Goal: Transaction & Acquisition: Purchase product/service

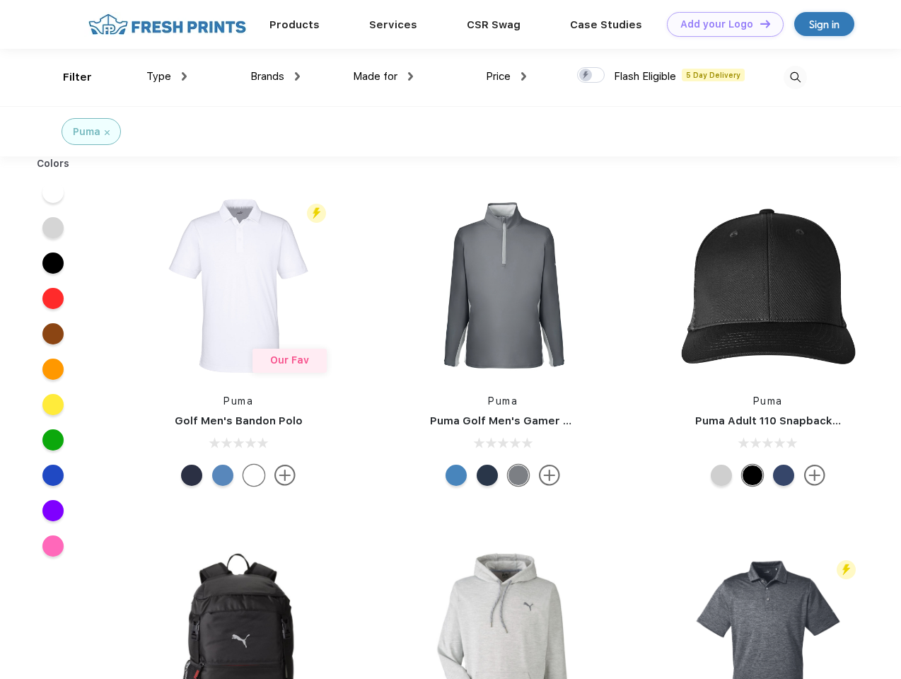
click at [720, 24] on link "Add your Logo Design Tool" at bounding box center [725, 24] width 117 height 25
click at [0, 0] on div "Design Tool" at bounding box center [0, 0] width 0 height 0
click at [758, 23] on link "Add your Logo Design Tool" at bounding box center [725, 24] width 117 height 25
click at [68, 77] on div "Filter" at bounding box center [77, 77] width 29 height 16
click at [167, 76] on span "Type" at bounding box center [158, 76] width 25 height 13
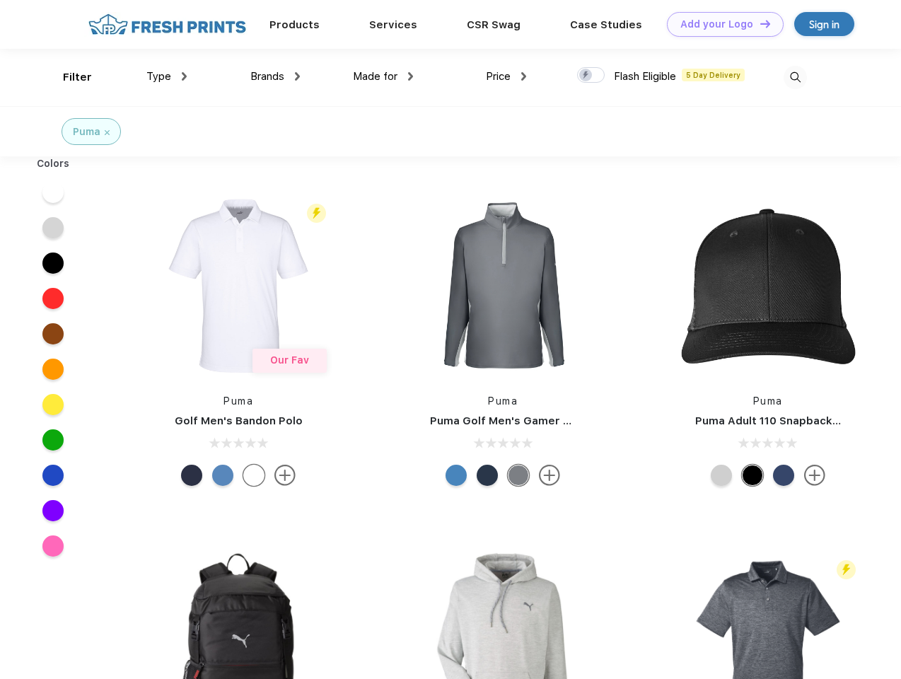
click at [275, 76] on span "Brands" at bounding box center [267, 76] width 34 height 13
click at [383, 76] on span "Made for" at bounding box center [375, 76] width 45 height 13
click at [506, 76] on span "Price" at bounding box center [498, 76] width 25 height 13
click at [591, 76] on div at bounding box center [591, 75] width 28 height 16
click at [586, 76] on input "checkbox" at bounding box center [581, 70] width 9 height 9
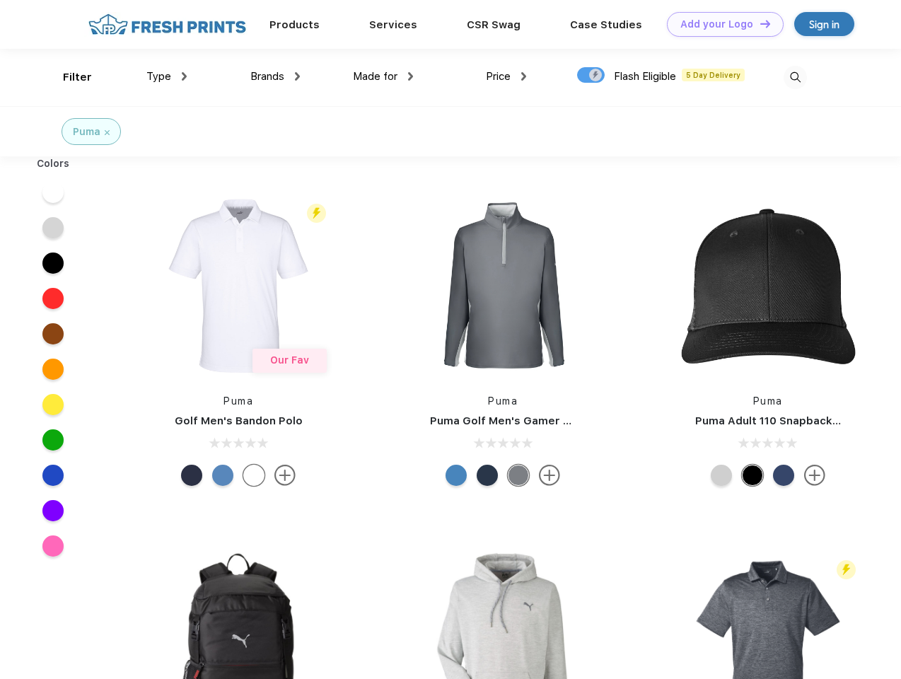
click at [795, 77] on img at bounding box center [794, 77] width 23 height 23
